Goal: Obtain resource: Download file/media

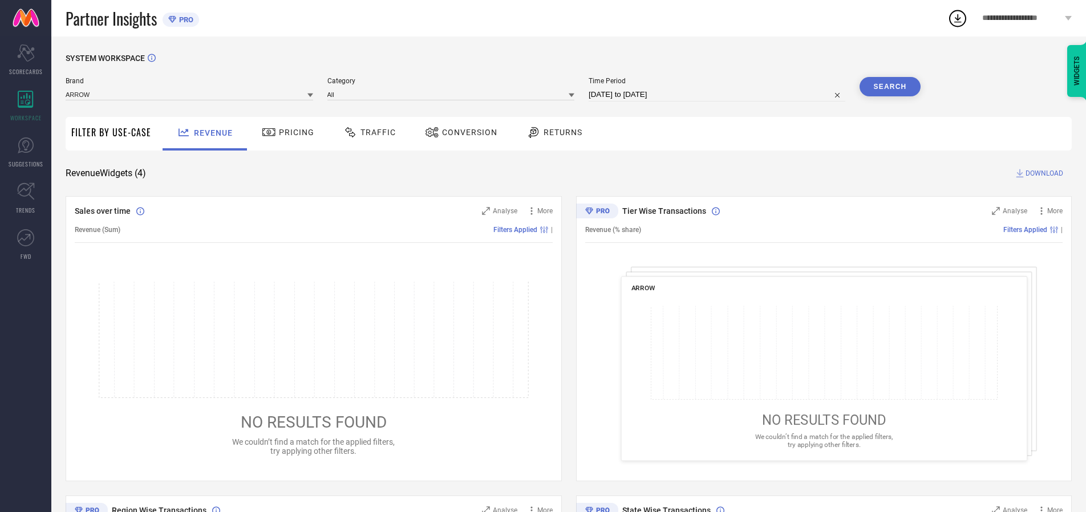
click at [367, 132] on span "Traffic" at bounding box center [377, 132] width 35 height 9
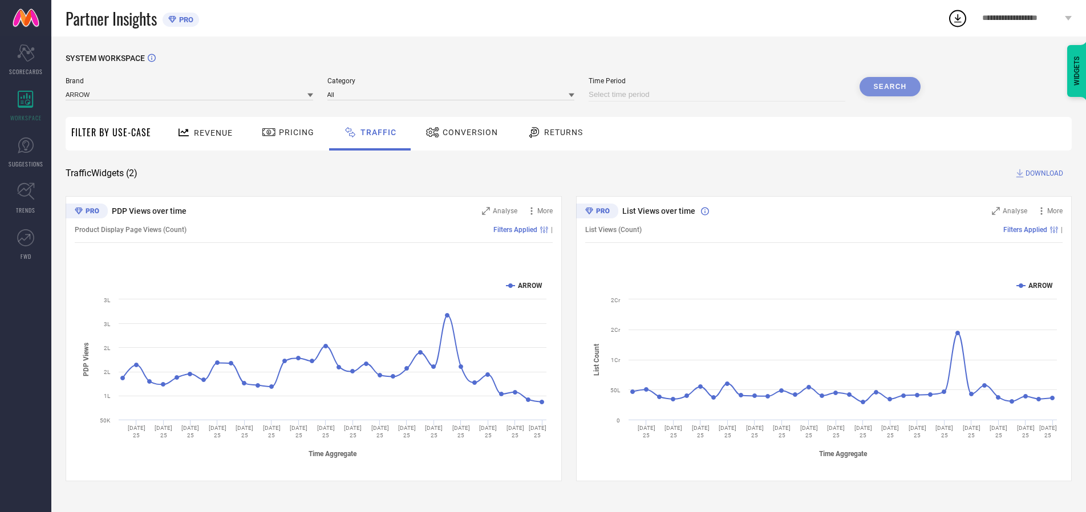
click at [718, 95] on input at bounding box center [716, 95] width 257 height 14
select select "7"
select select "2025"
select select "8"
select select "2025"
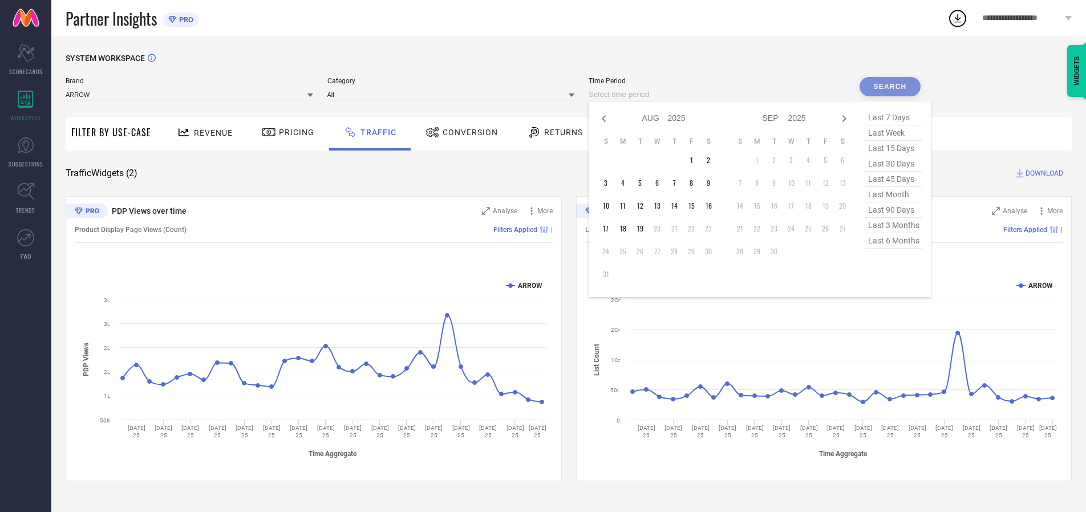
click at [643, 229] on td "19" at bounding box center [639, 228] width 17 height 17
type input "[DATE] to [DATE]"
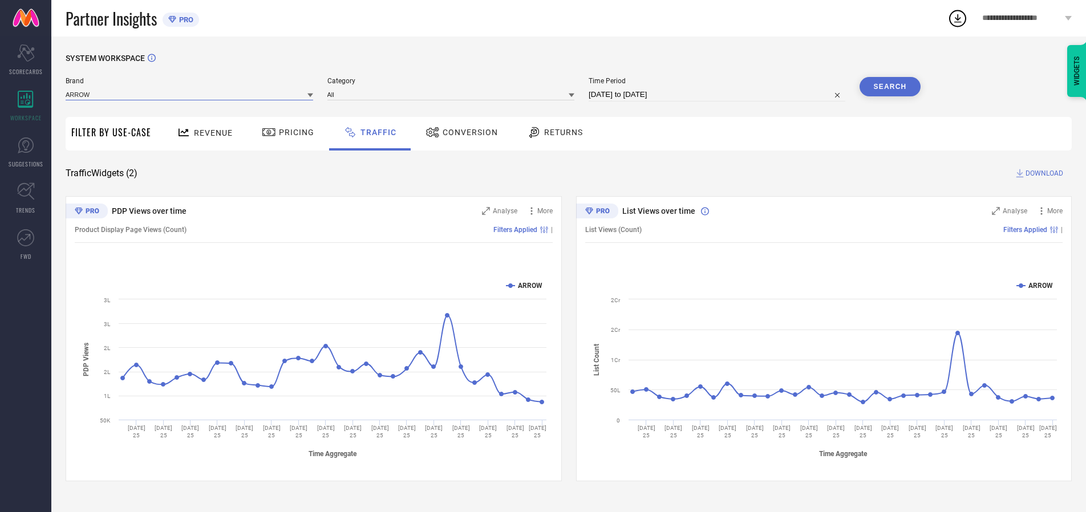
click at [190, 94] on input at bounding box center [189, 94] width 247 height 12
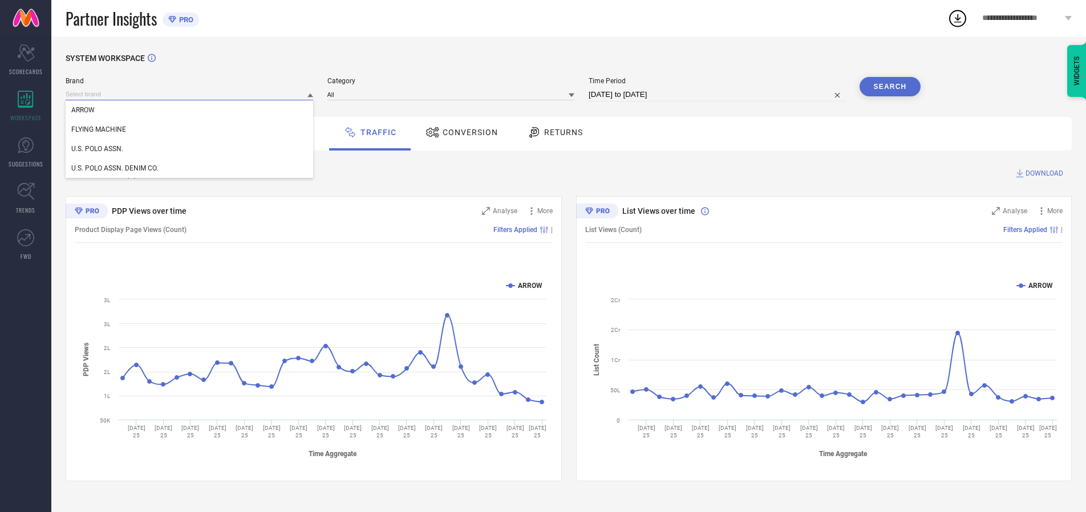
click at [190, 94] on input at bounding box center [189, 94] width 247 height 12
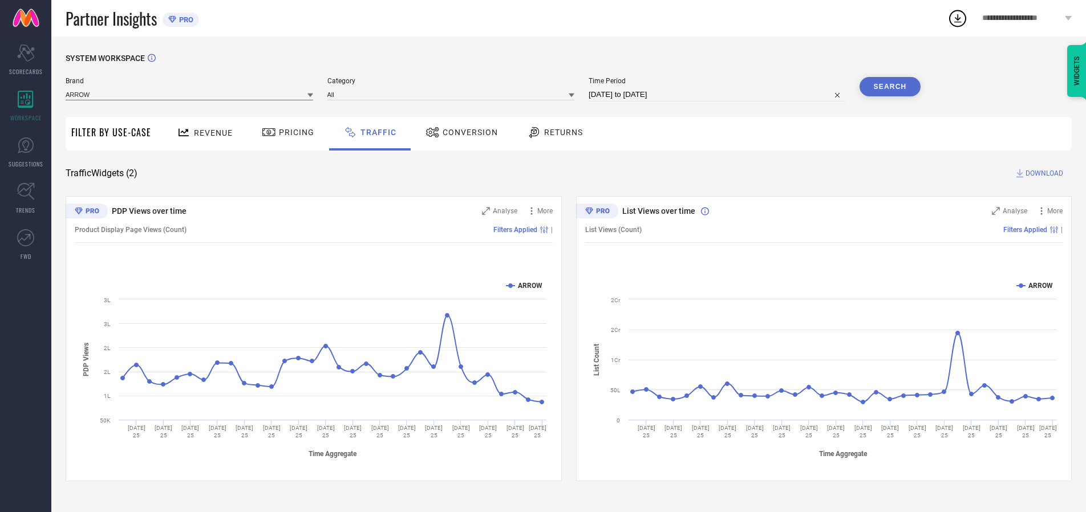
click at [190, 94] on input at bounding box center [189, 94] width 247 height 12
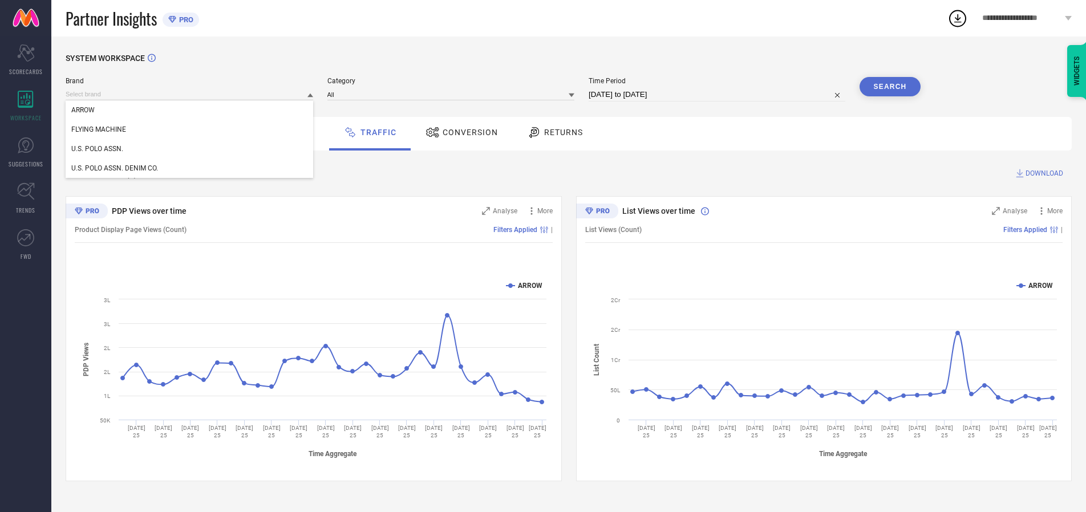
click at [190, 149] on div "U.S. POLO ASSN." at bounding box center [189, 148] width 247 height 19
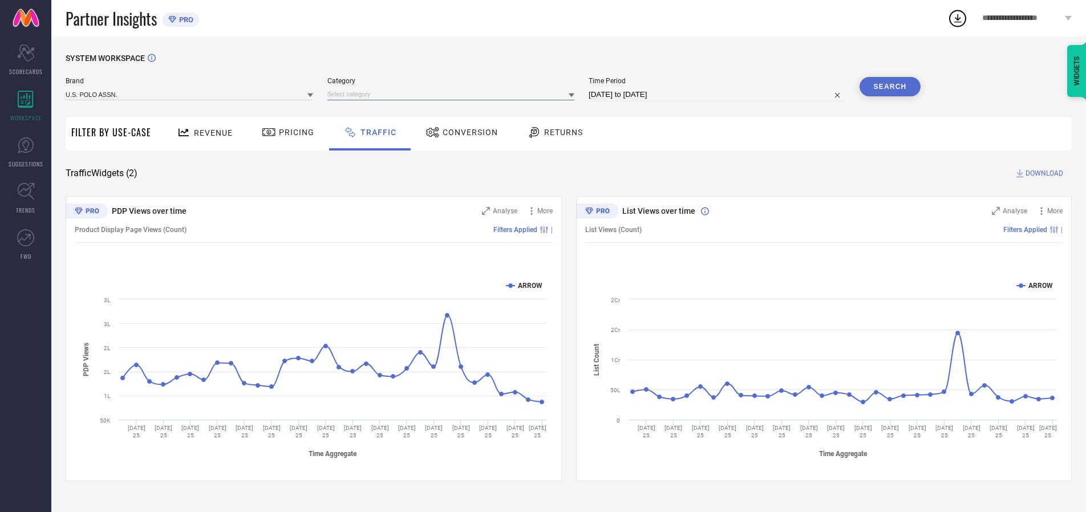
click at [453, 94] on input at bounding box center [450, 94] width 247 height 12
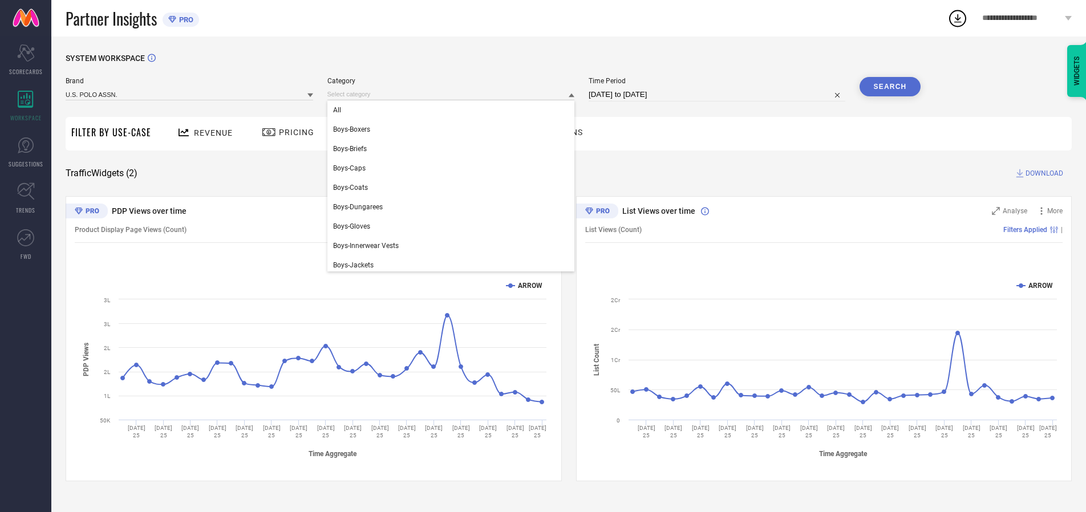
click at [453, 110] on div "All" at bounding box center [450, 109] width 247 height 19
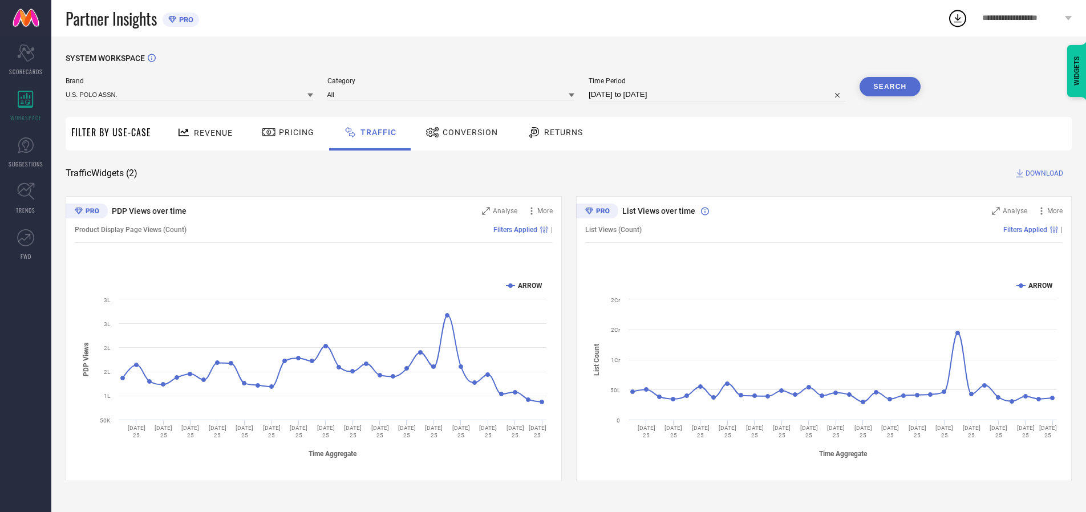
click at [889, 87] on button "Search" at bounding box center [890, 86] width 62 height 19
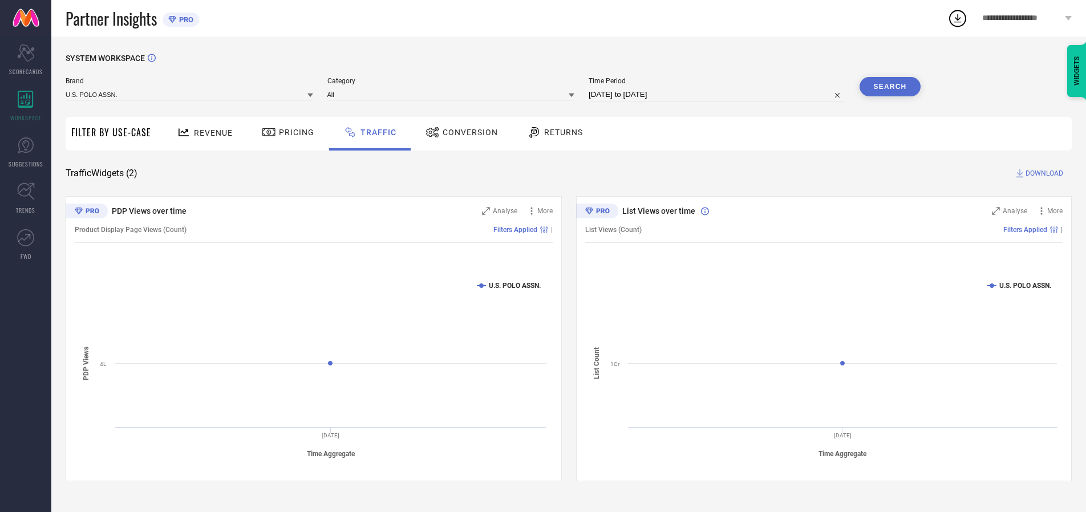
click at [1042, 173] on span "DOWNLOAD" at bounding box center [1044, 173] width 38 height 11
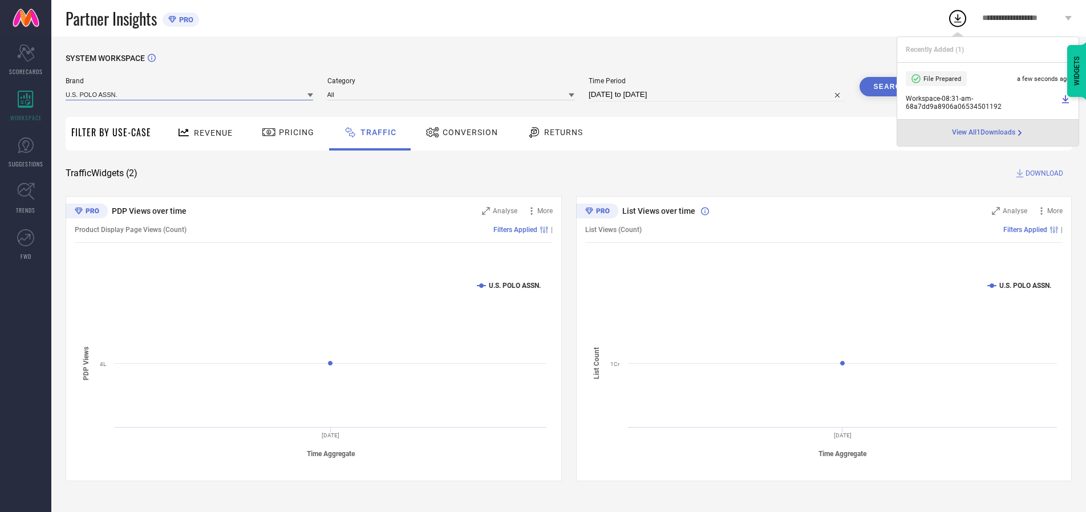
click at [190, 94] on input at bounding box center [189, 94] width 247 height 12
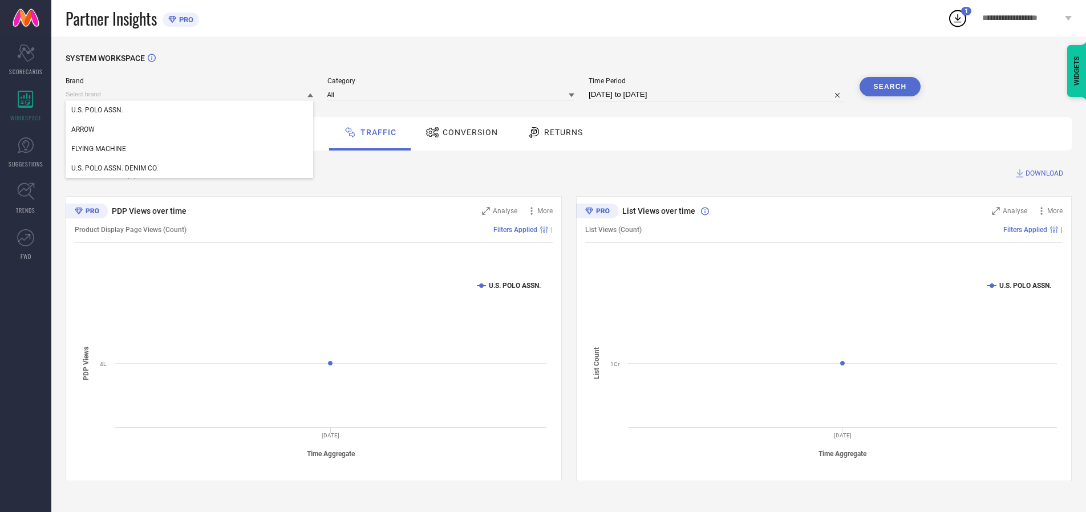
click at [190, 168] on div "U.S. POLO ASSN. DENIM CO." at bounding box center [189, 168] width 247 height 19
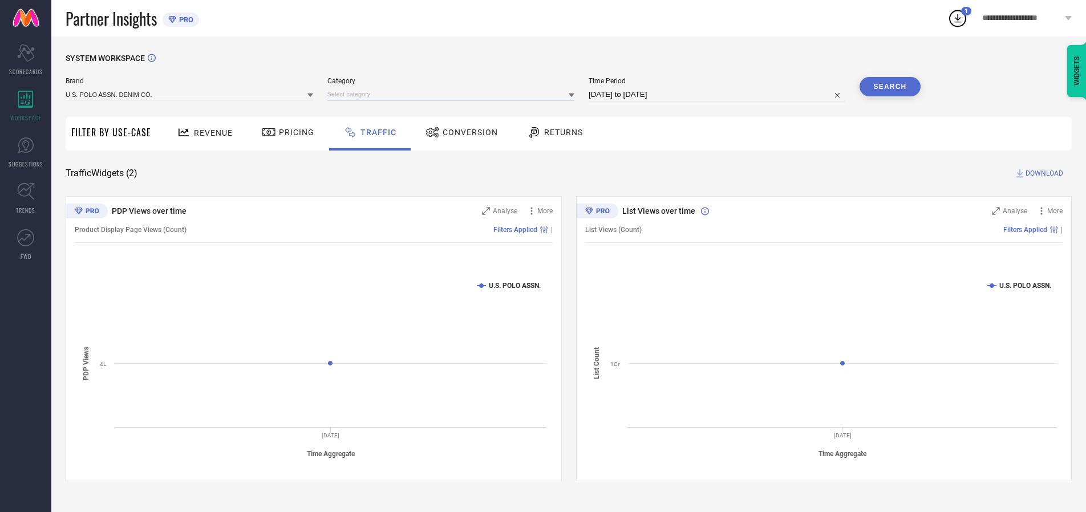
click at [453, 94] on input at bounding box center [450, 94] width 247 height 12
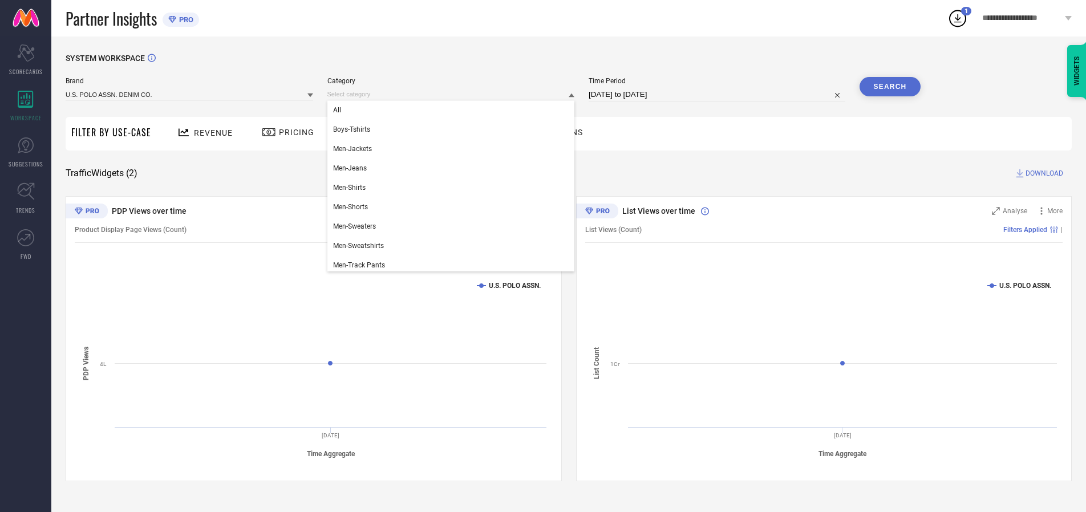
click at [453, 110] on div "All" at bounding box center [450, 109] width 247 height 19
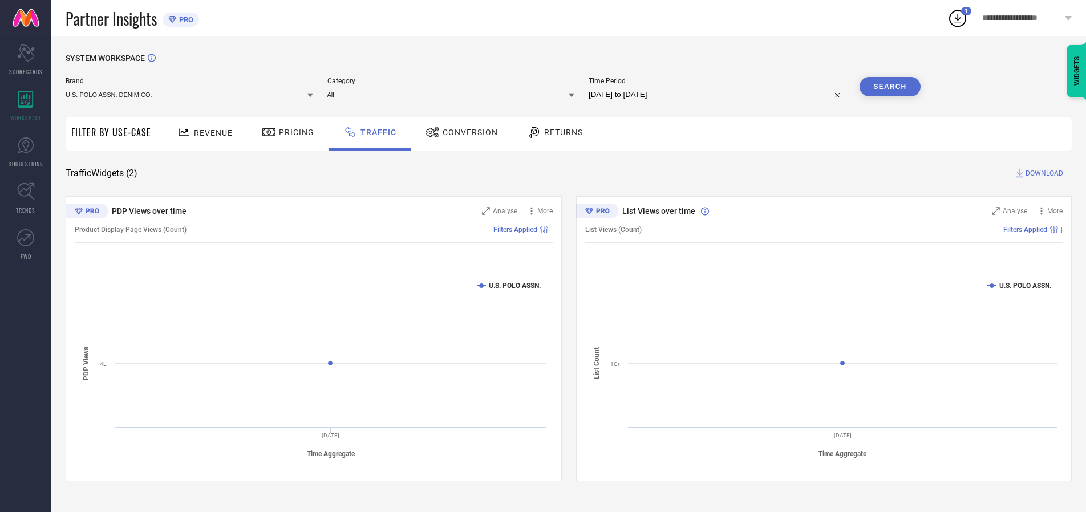
click at [889, 87] on button "Search" at bounding box center [890, 86] width 62 height 19
click at [1042, 173] on span "DOWNLOAD" at bounding box center [1044, 173] width 38 height 11
